Goal: Task Accomplishment & Management: Use online tool/utility

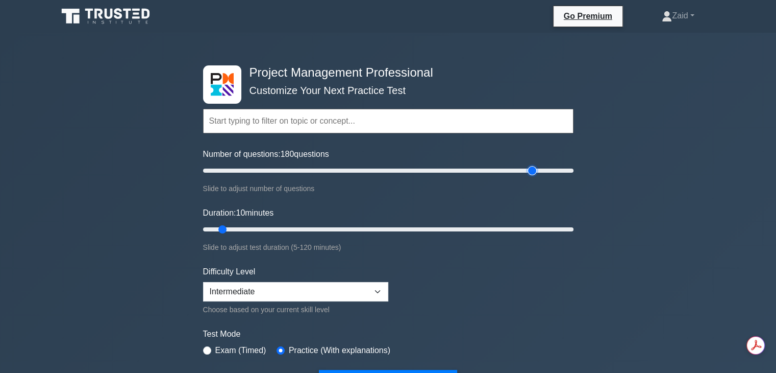
type input "180"
click at [529, 169] on input "Number of questions: 180 questions" at bounding box center [388, 170] width 371 height 12
type input "120"
click at [572, 229] on input "Duration: 120 minutes" at bounding box center [388, 229] width 371 height 12
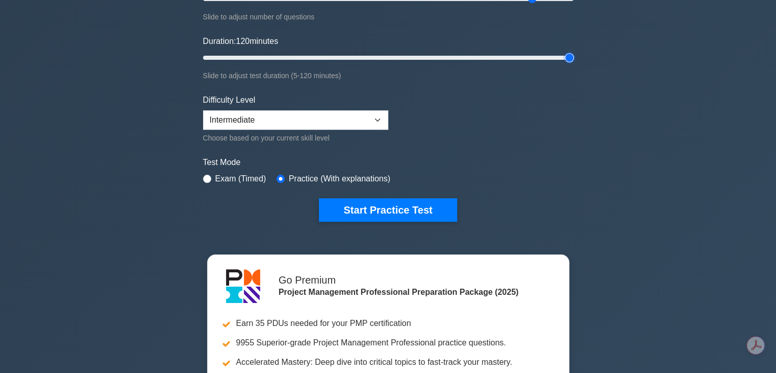
scroll to position [192, 0]
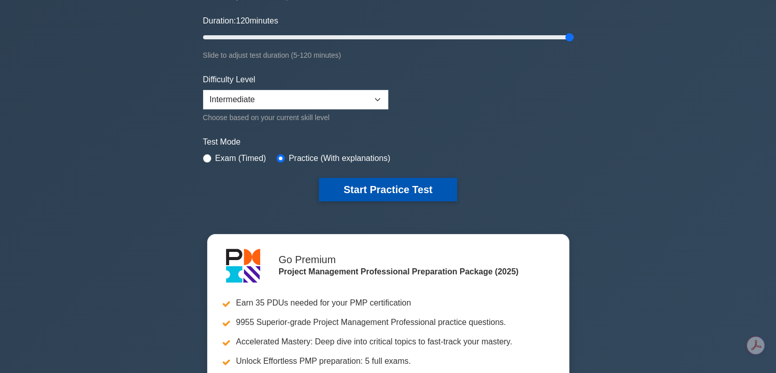
click at [413, 182] on button "Start Practice Test" at bounding box center [388, 189] width 138 height 23
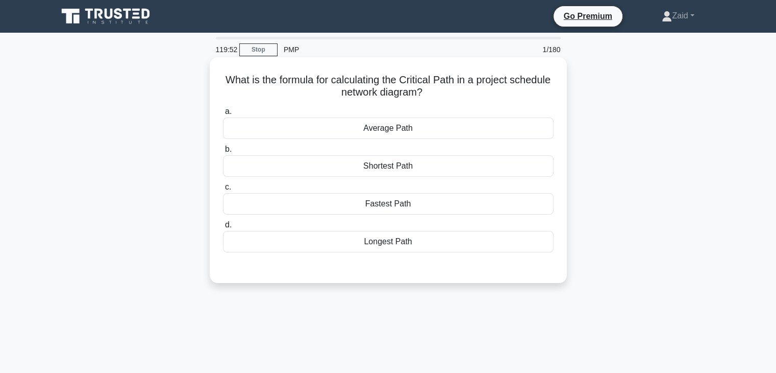
click at [312, 239] on div "Longest Path" at bounding box center [388, 241] width 331 height 21
click at [223, 228] on input "d. Longest Path" at bounding box center [223, 225] width 0 height 7
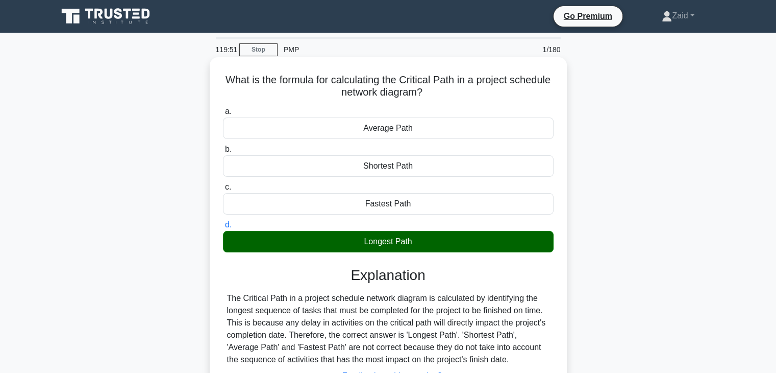
scroll to position [179, 0]
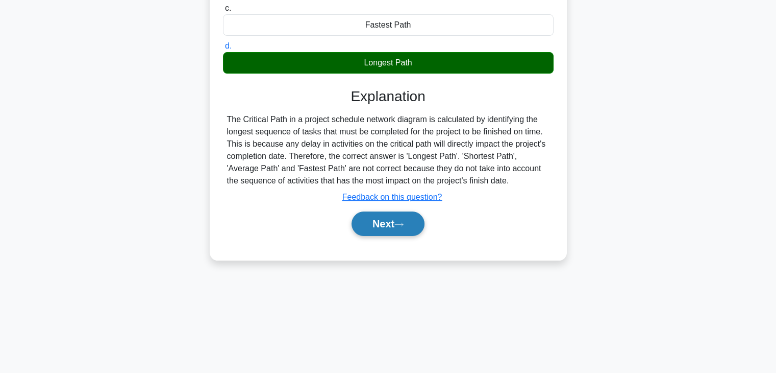
click at [382, 227] on button "Next" at bounding box center [388, 223] width 73 height 25
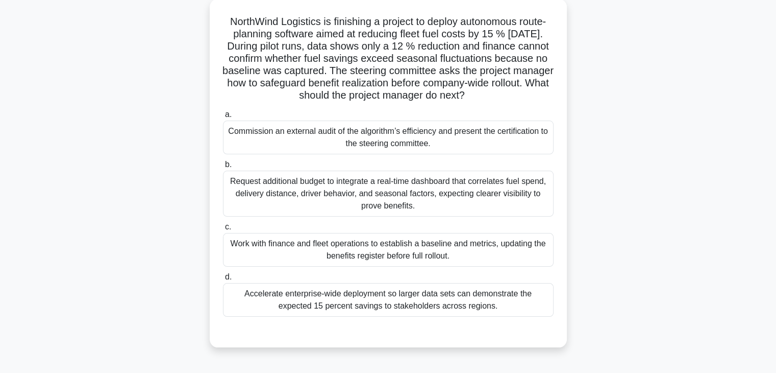
scroll to position [70, 0]
